Goal: Task Accomplishment & Management: Complete application form

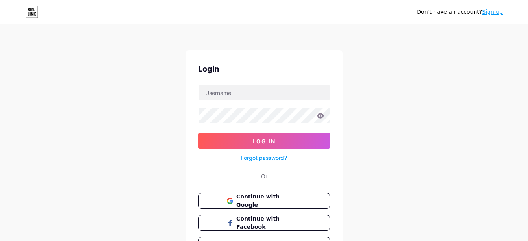
click at [493, 12] on link "Sign up" at bounding box center [492, 12] width 21 height 6
